Goal: Check status: Check status

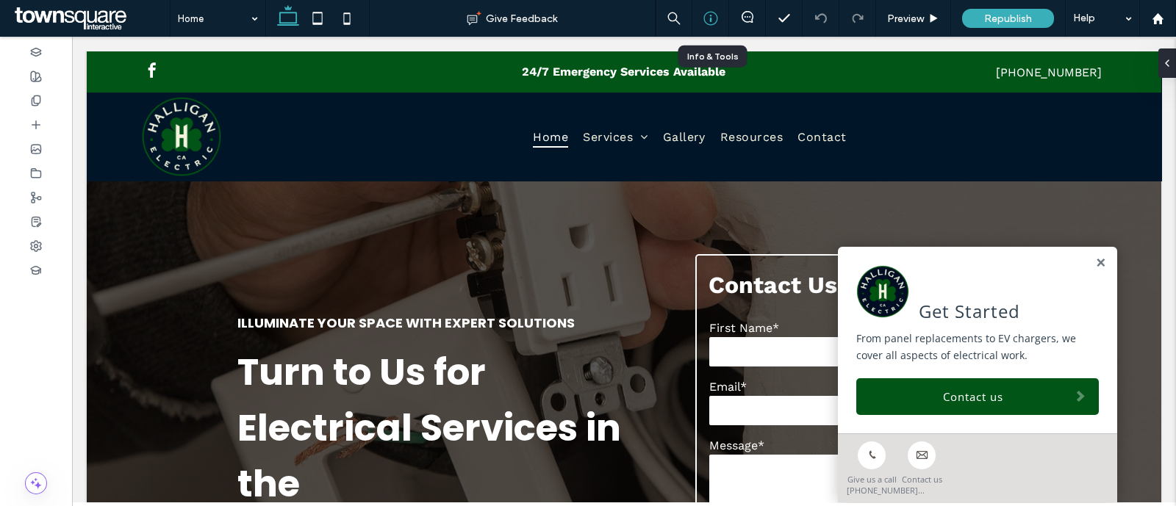
click at [709, 20] on use at bounding box center [711, 19] width 14 height 14
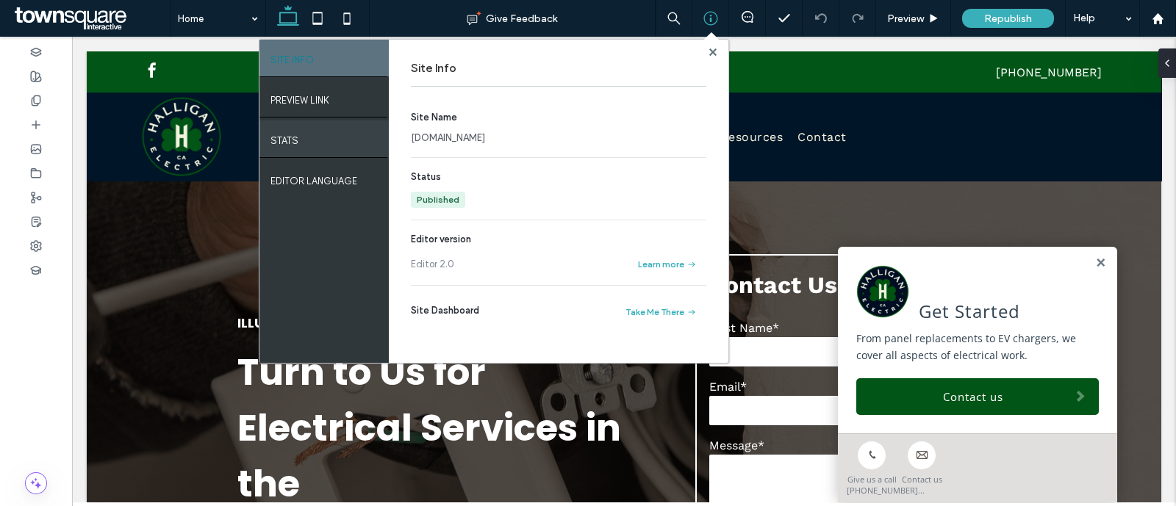
click at [318, 144] on div "STATS" at bounding box center [323, 139] width 129 height 37
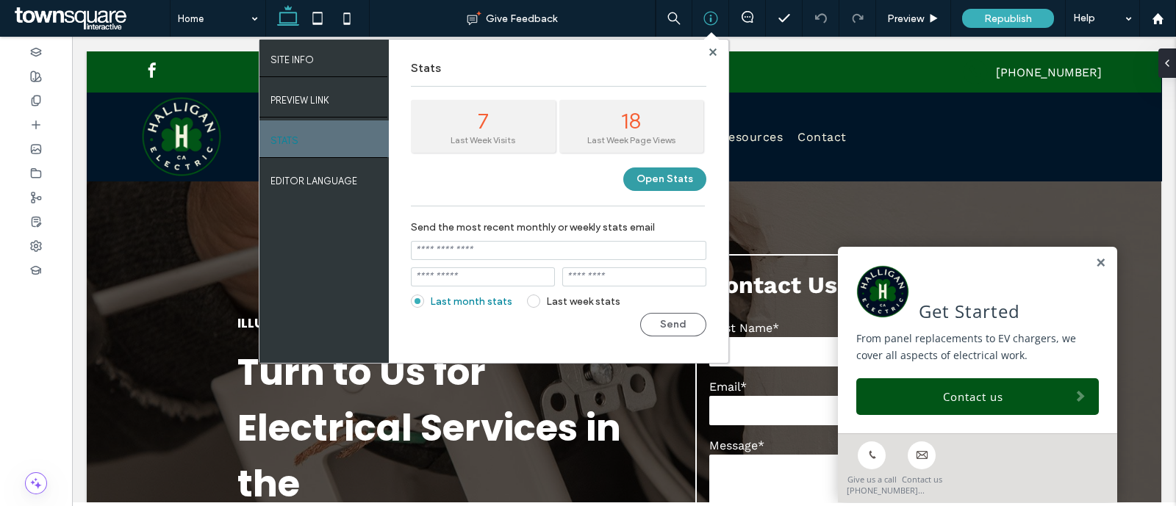
click at [671, 189] on button "Open Stats" at bounding box center [664, 180] width 83 height 24
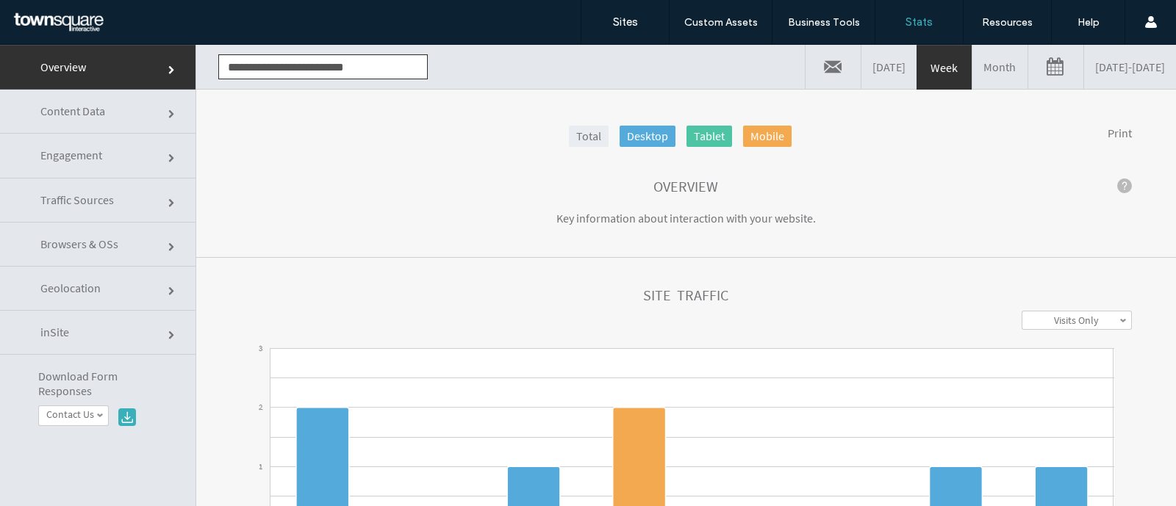
drag, startPoint x: 103, startPoint y: 287, endPoint x: 110, endPoint y: 282, distance: 8.6
click at [103, 287] on link "Geolocation" at bounding box center [98, 289] width 196 height 44
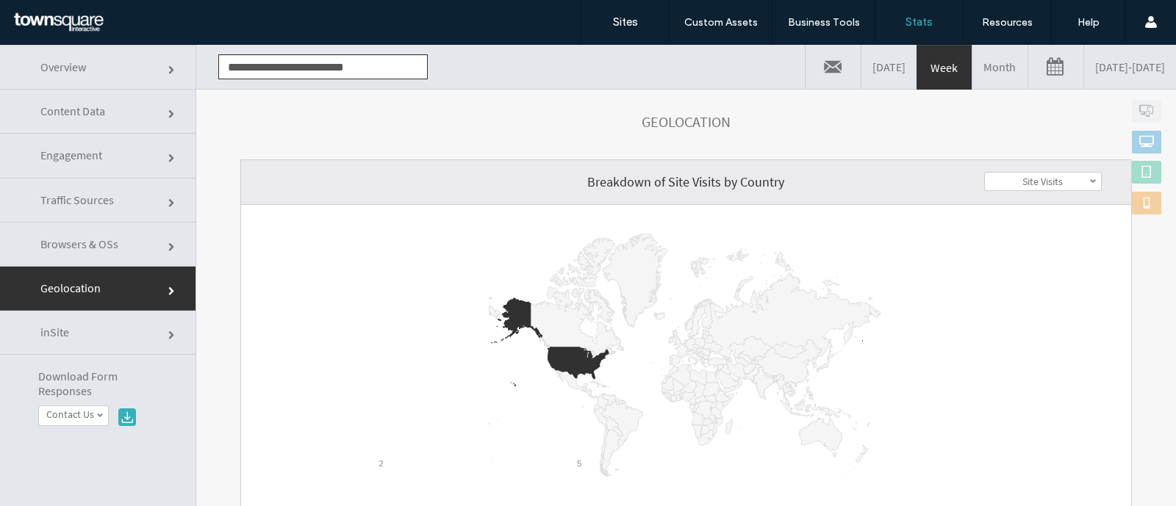
scroll to position [91, 0]
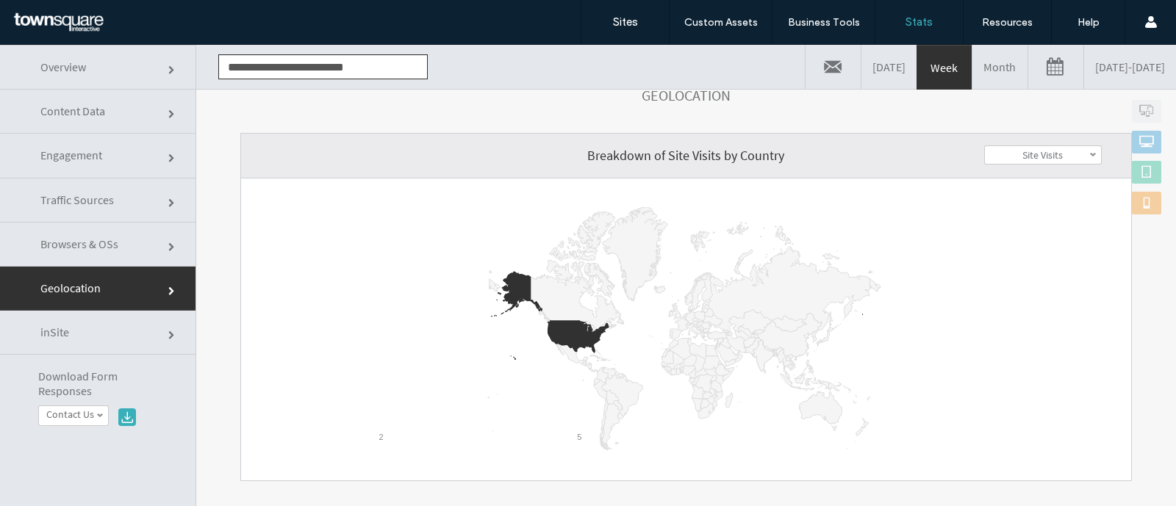
click at [1023, 155] on label "Site Visits" at bounding box center [1043, 154] width 40 height 13
click at [1023, 151] on label "Site Visits" at bounding box center [1043, 154] width 40 height 13
click at [565, 321] on icon "A chart." at bounding box center [578, 337] width 61 height 32
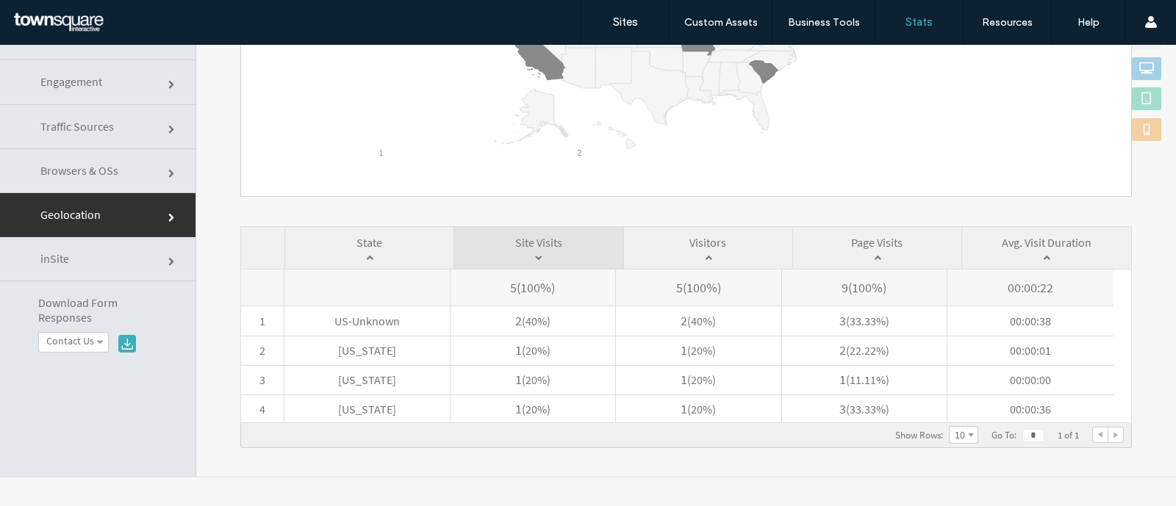
scroll to position [118, 0]
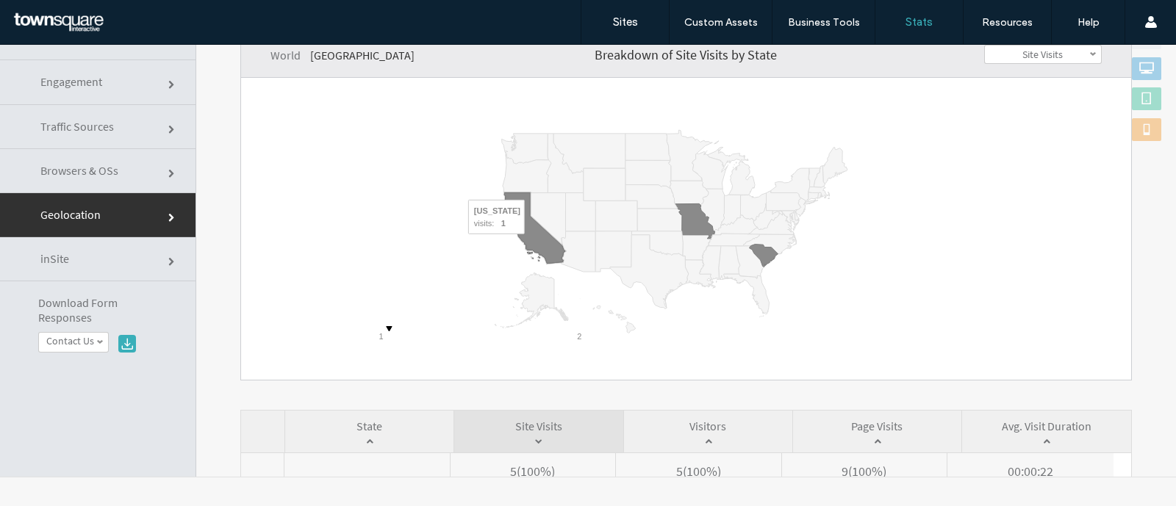
click at [529, 241] on icon "A chart." at bounding box center [535, 228] width 62 height 71
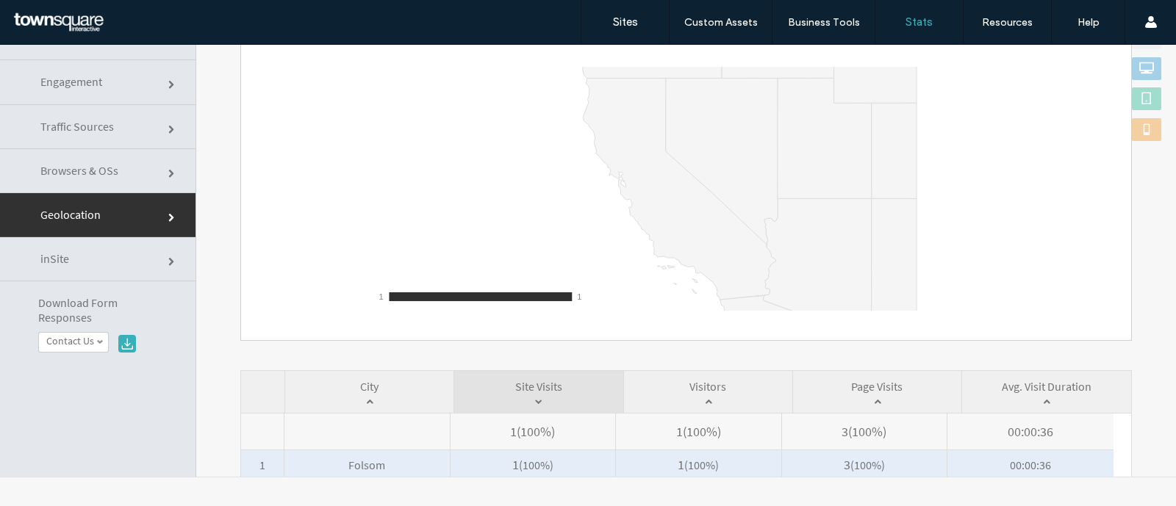
scroll to position [122, 0]
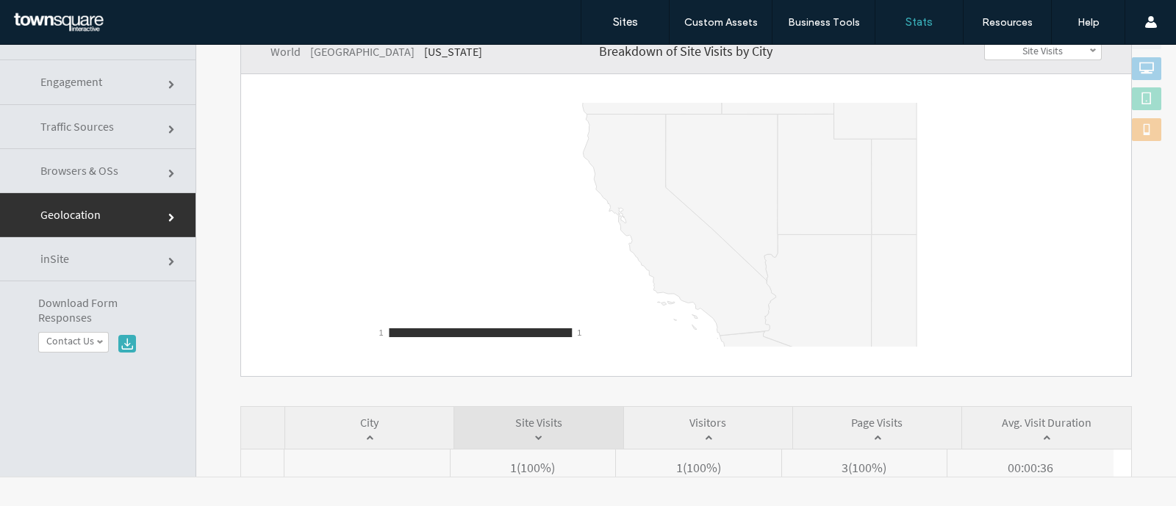
click at [656, 259] on icon "A chart." at bounding box center [680, 225] width 193 height 222
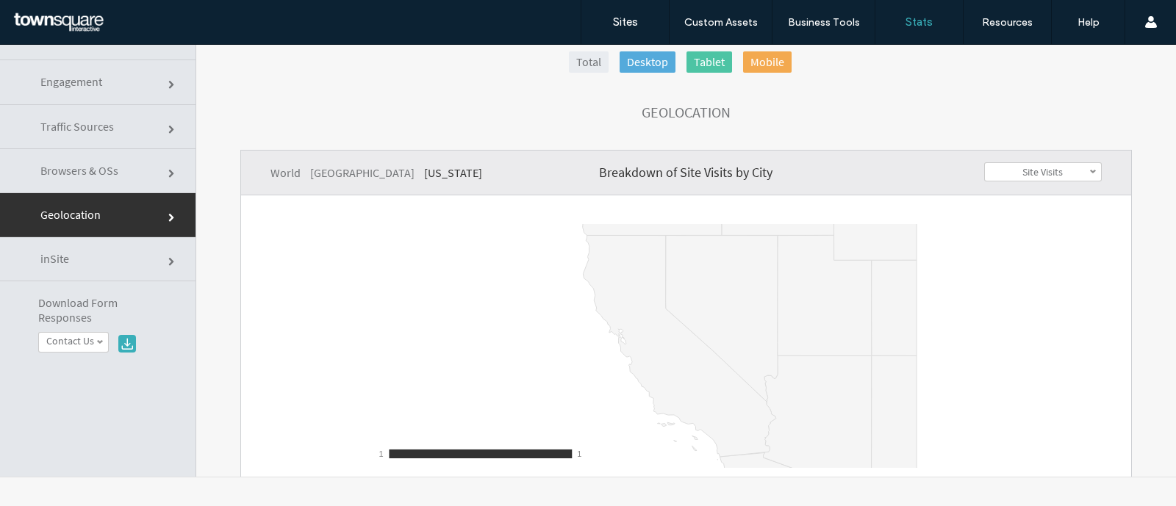
scroll to position [0, 0]
click at [132, 115] on link "Traffic Sources" at bounding box center [98, 127] width 196 height 44
